Goal: Transaction & Acquisition: Purchase product/service

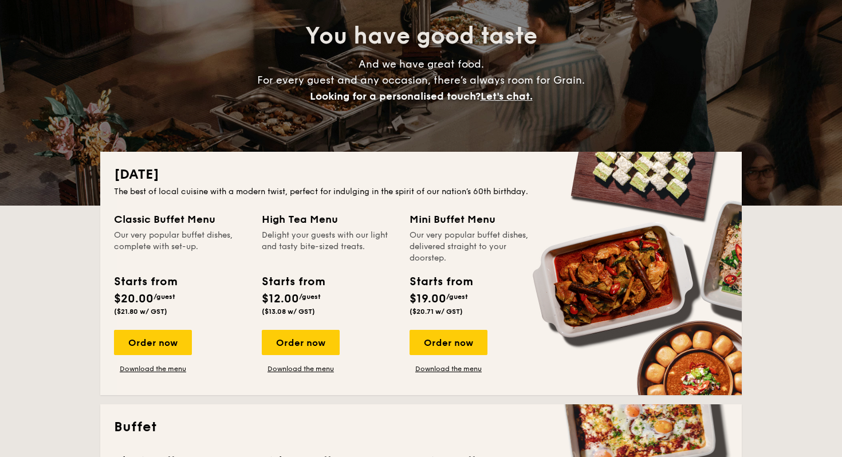
scroll to position [124, 0]
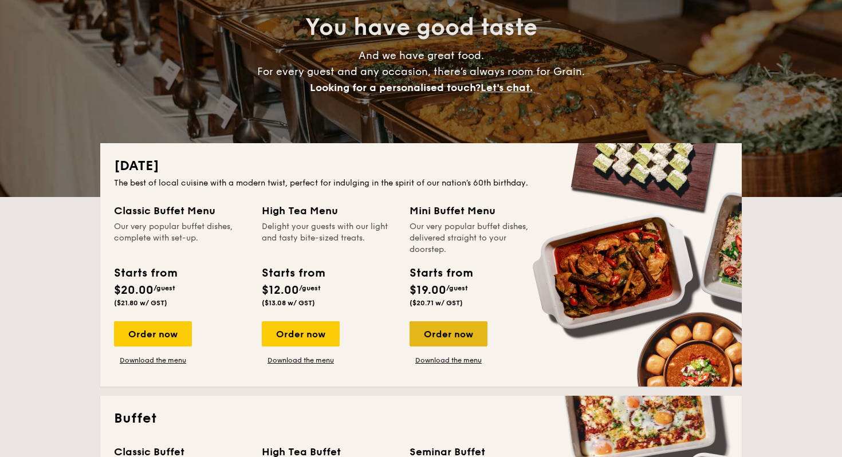
click at [471, 337] on div "Order now" at bounding box center [448, 333] width 78 height 25
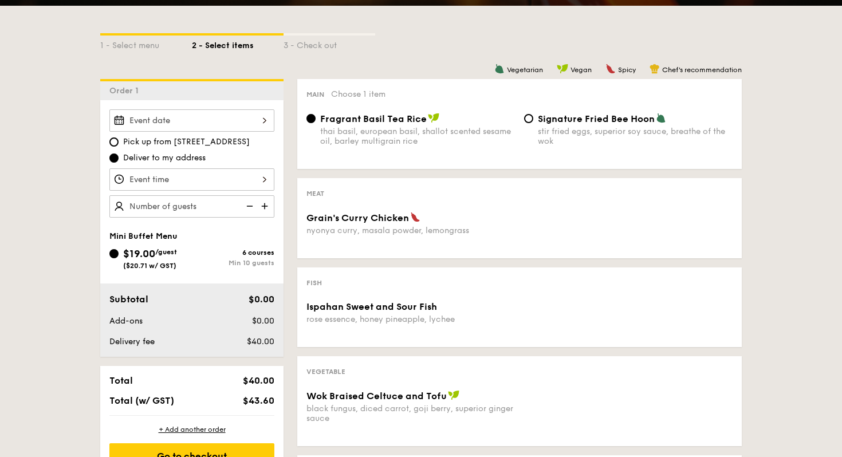
scroll to position [247, 0]
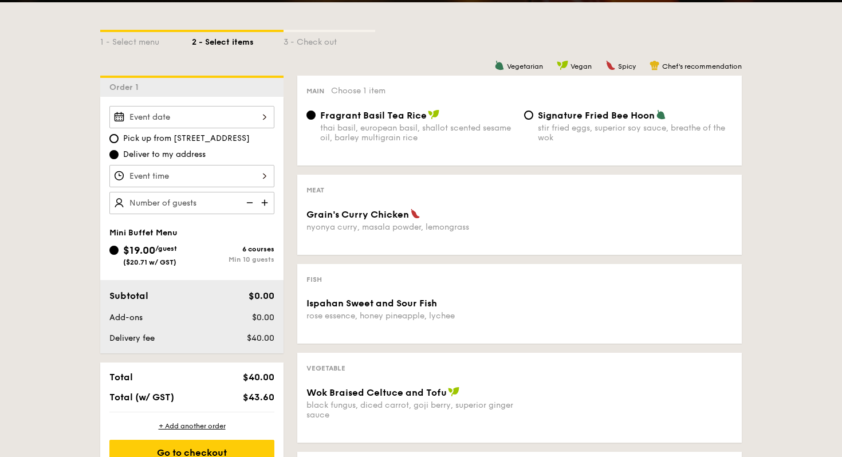
click at [237, 116] on div at bounding box center [191, 117] width 165 height 22
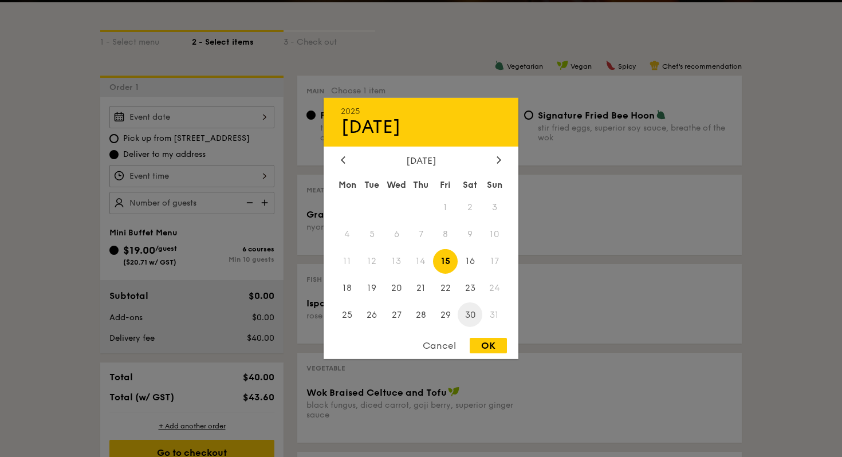
click at [465, 312] on span "30" at bounding box center [470, 314] width 25 height 25
click at [483, 350] on div "OK" at bounding box center [488, 345] width 37 height 15
type input "[DATE]"
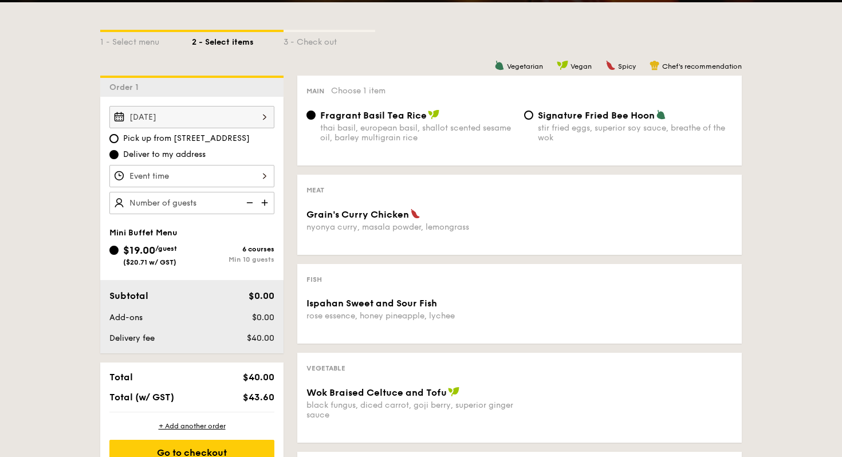
click at [270, 159] on label "Deliver to my address" at bounding box center [191, 154] width 165 height 11
click at [119, 159] on input "Deliver to my address" at bounding box center [113, 154] width 9 height 9
click at [255, 175] on div at bounding box center [191, 176] width 165 height 22
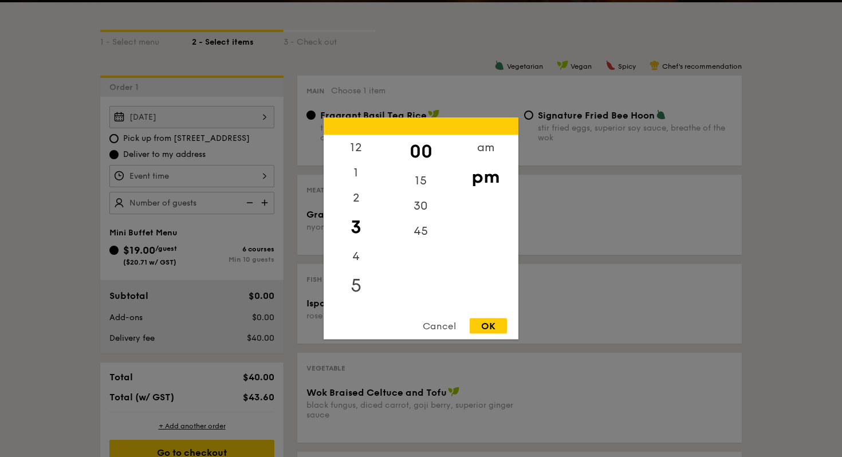
click at [358, 286] on div "5" at bounding box center [356, 285] width 65 height 33
click at [423, 215] on div "30" at bounding box center [420, 210] width 65 height 33
click at [356, 257] on div "6" at bounding box center [356, 261] width 65 height 33
click at [415, 145] on div "00" at bounding box center [420, 151] width 65 height 33
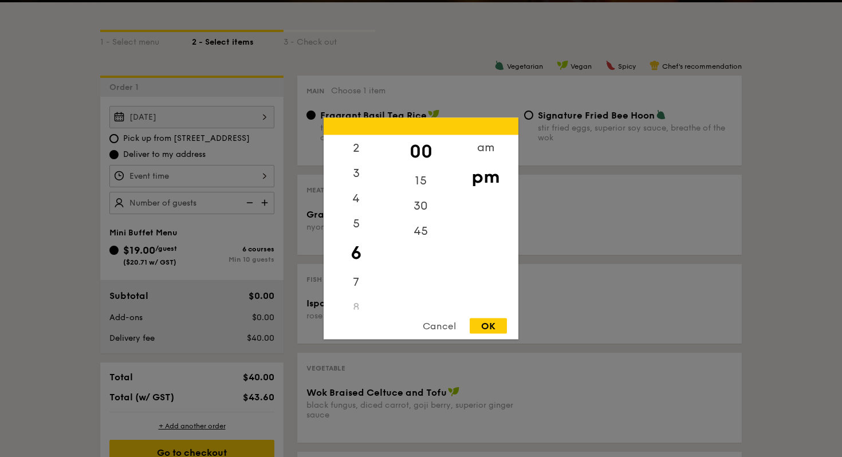
click at [484, 326] on div "OK" at bounding box center [488, 325] width 37 height 15
type input "6:00PM"
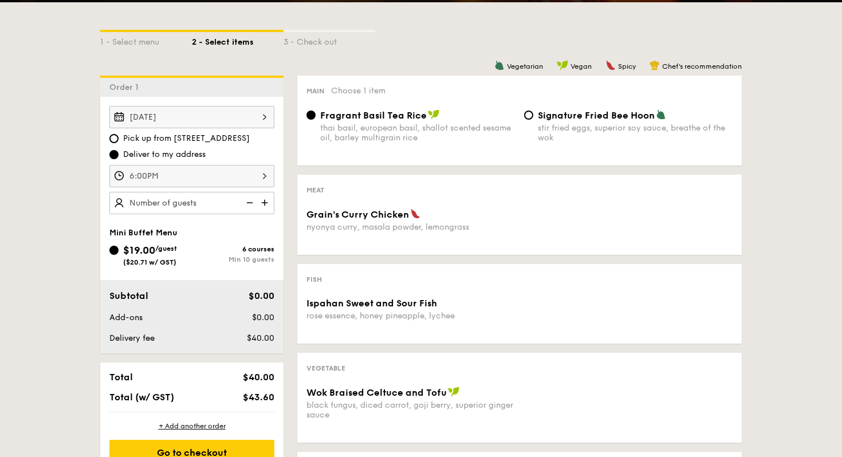
click at [262, 200] on img at bounding box center [265, 203] width 17 height 22
click at [248, 201] on img at bounding box center [248, 203] width 17 height 22
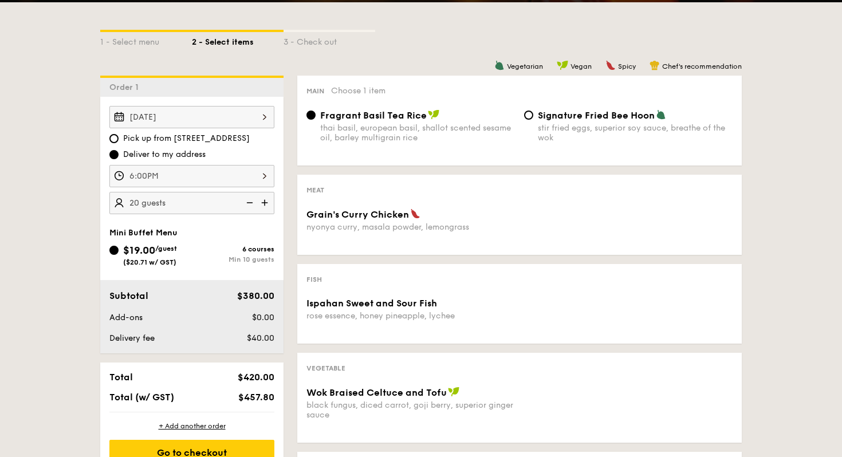
click at [248, 201] on img at bounding box center [248, 203] width 17 height 22
type input "10 guests"
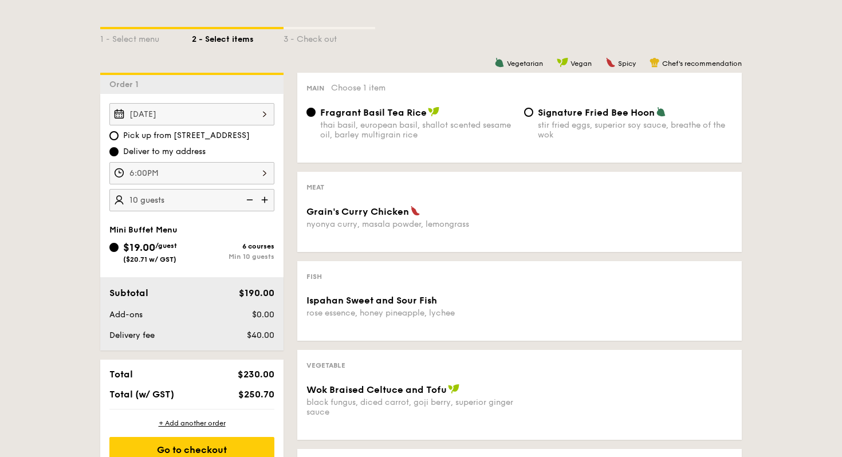
scroll to position [246, 0]
